Goal: Task Accomplishment & Management: Manage account settings

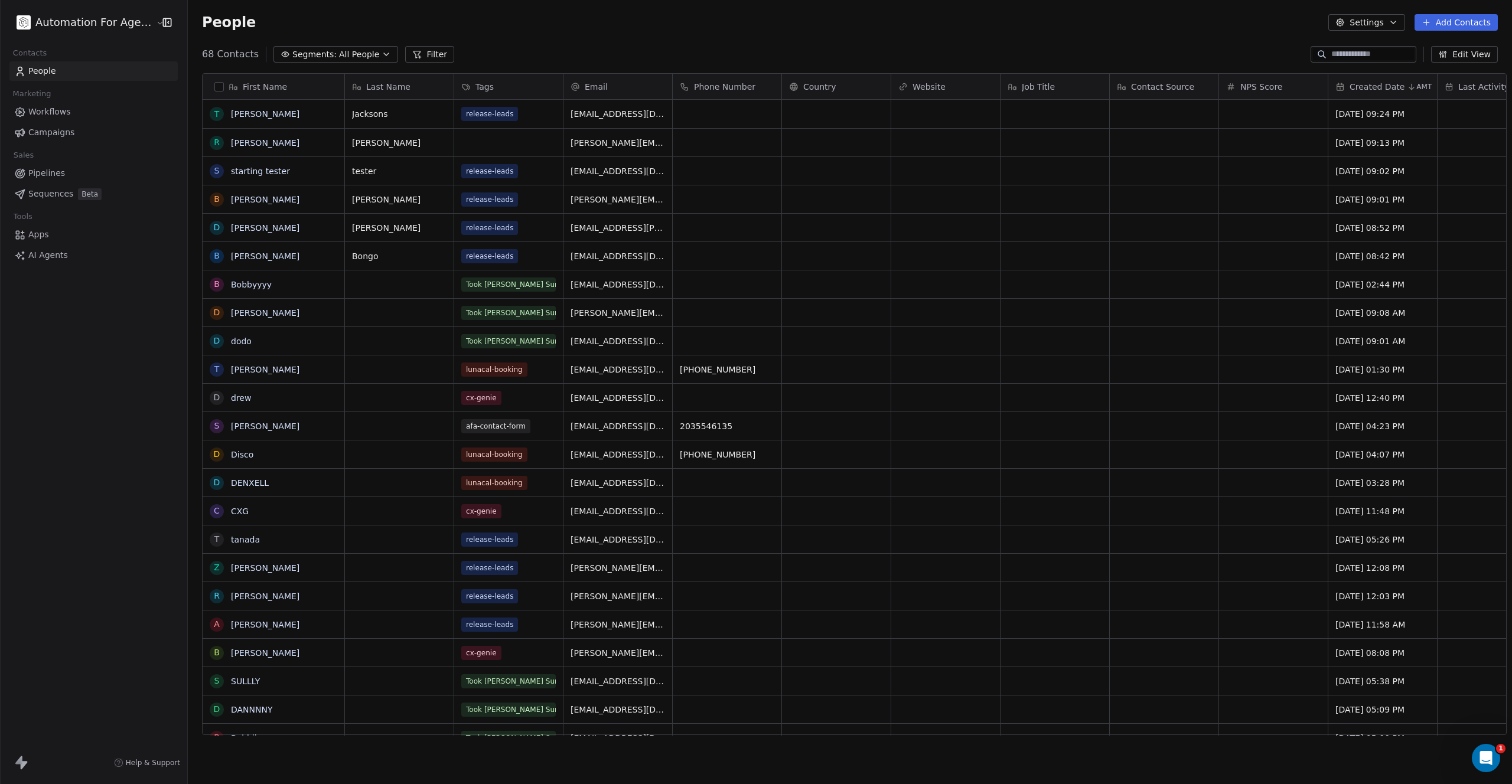
scroll to position [682, 1324]
